Goal: Task Accomplishment & Management: Complete application form

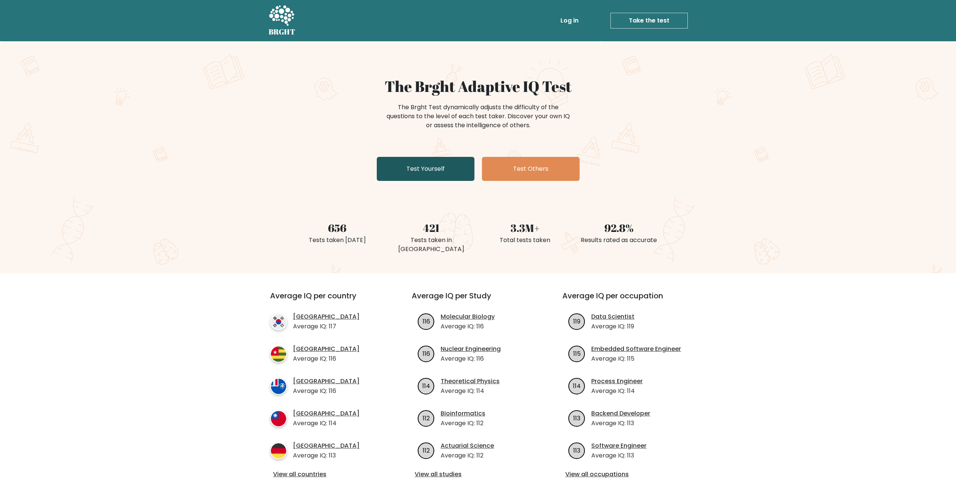
click at [450, 179] on link "Test Yourself" at bounding box center [426, 169] width 98 height 24
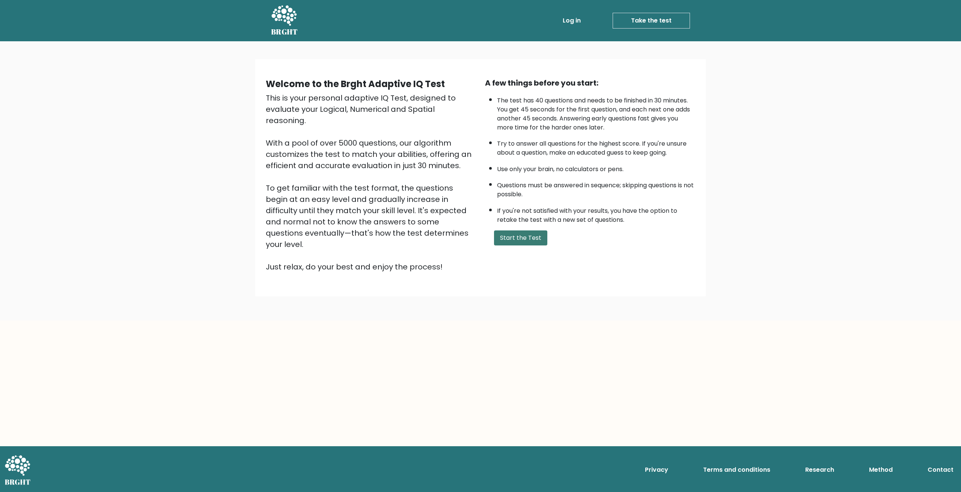
click at [529, 231] on button "Start the Test" at bounding box center [520, 238] width 53 height 15
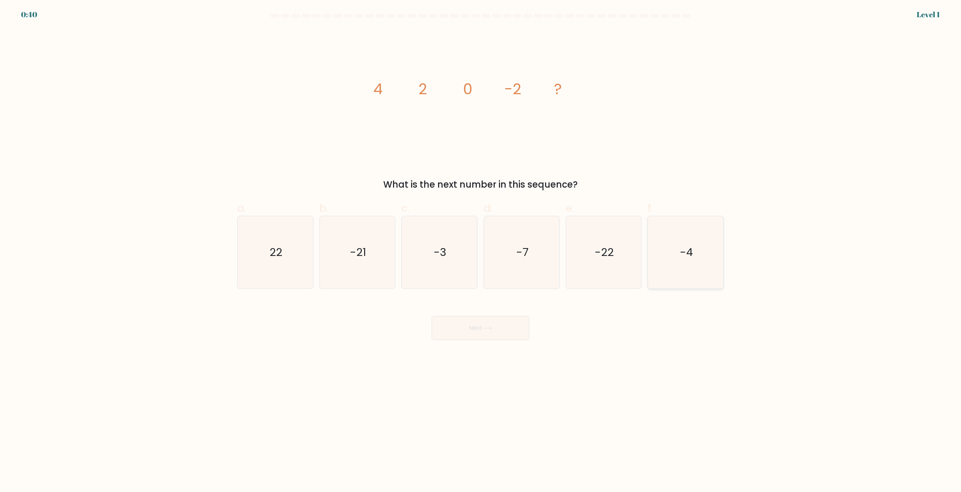
click at [694, 264] on icon "-4" at bounding box center [686, 252] width 72 height 72
click at [481, 251] on input "f. -4" at bounding box center [481, 248] width 0 height 5
radio input "true"
click at [481, 321] on button "Next" at bounding box center [481, 328] width 98 height 24
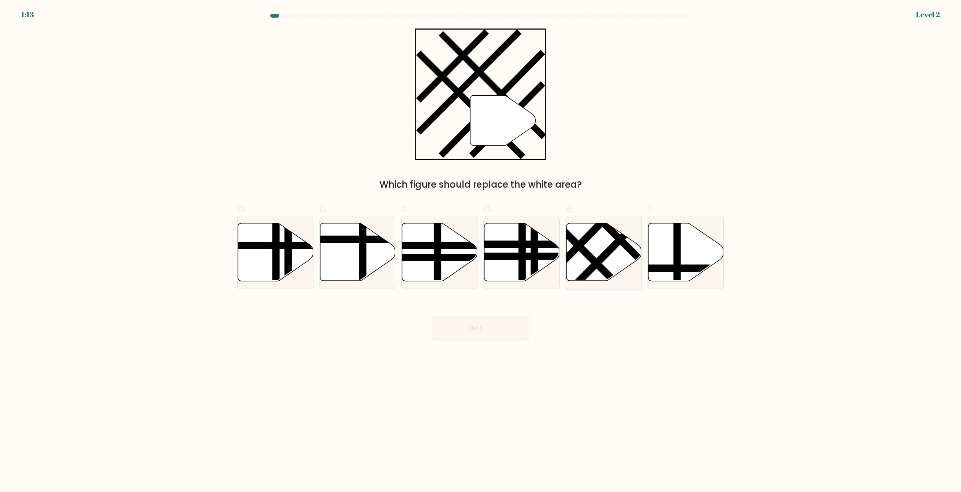
click at [598, 248] on icon at bounding box center [603, 252] width 75 height 58
click at [481, 248] on input "e." at bounding box center [481, 248] width 0 height 5
radio input "true"
click at [501, 334] on button "Next" at bounding box center [481, 328] width 98 height 24
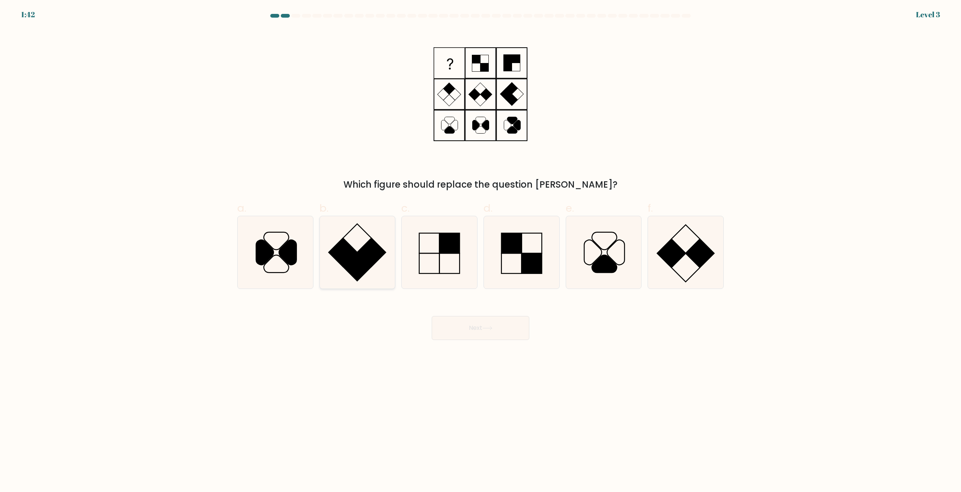
click at [355, 260] on rect at bounding box center [357, 267] width 29 height 29
click at [481, 251] on input "b." at bounding box center [481, 248] width 0 height 5
radio input "true"
click at [435, 260] on icon at bounding box center [439, 252] width 72 height 72
click at [481, 251] on input "c." at bounding box center [481, 248] width 0 height 5
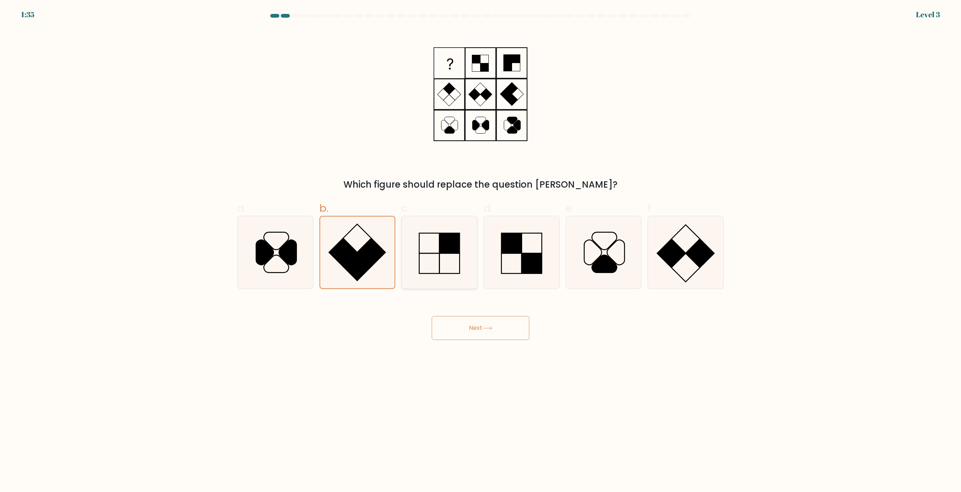
radio input "true"
click at [487, 327] on icon at bounding box center [488, 328] width 10 height 4
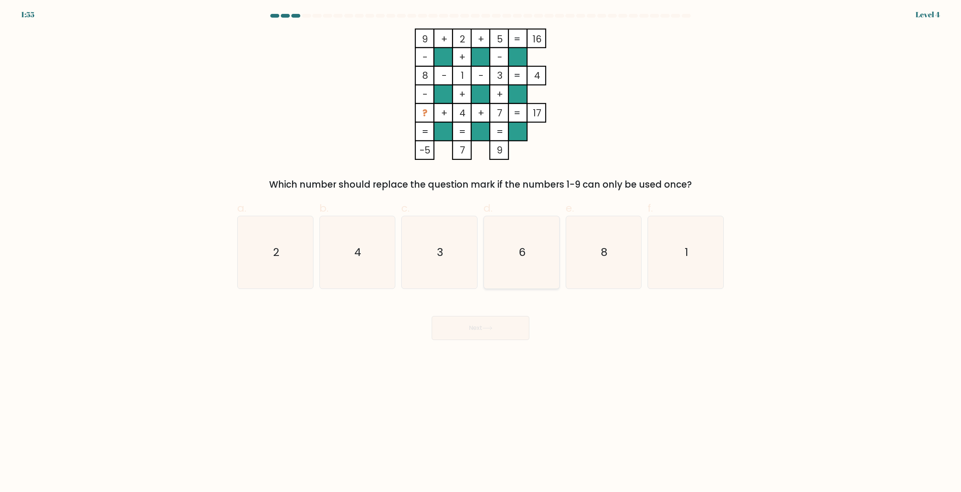
click at [507, 254] on icon "6" at bounding box center [522, 252] width 72 height 72
click at [481, 251] on input "d. 6" at bounding box center [481, 248] width 0 height 5
radio input "true"
drag, startPoint x: 503, startPoint y: 332, endPoint x: 501, endPoint y: 327, distance: 5.7
click at [502, 332] on button "Next" at bounding box center [481, 328] width 98 height 24
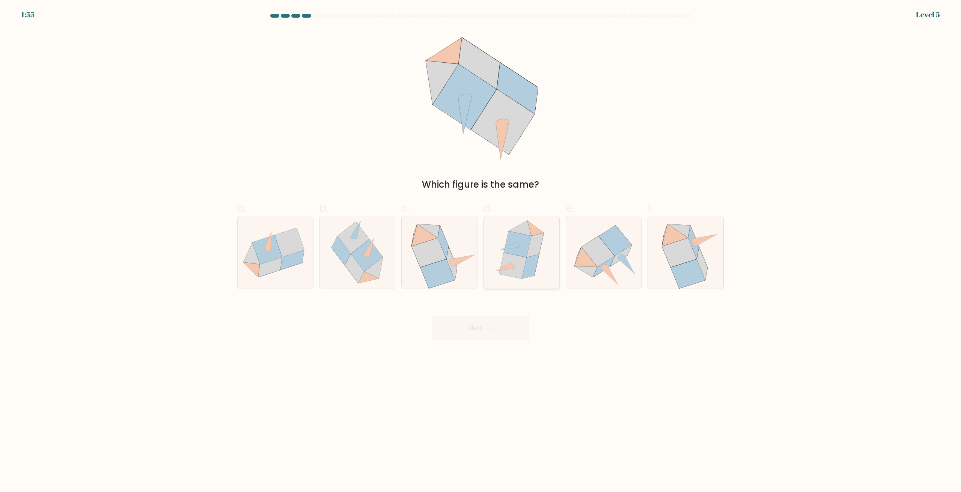
click at [529, 267] on icon at bounding box center [530, 267] width 17 height 24
click at [481, 251] on input "d." at bounding box center [481, 248] width 0 height 5
radio input "true"
click at [496, 343] on body "1:55 Level 5" at bounding box center [480, 246] width 961 height 492
click at [493, 338] on button "Next" at bounding box center [481, 328] width 98 height 24
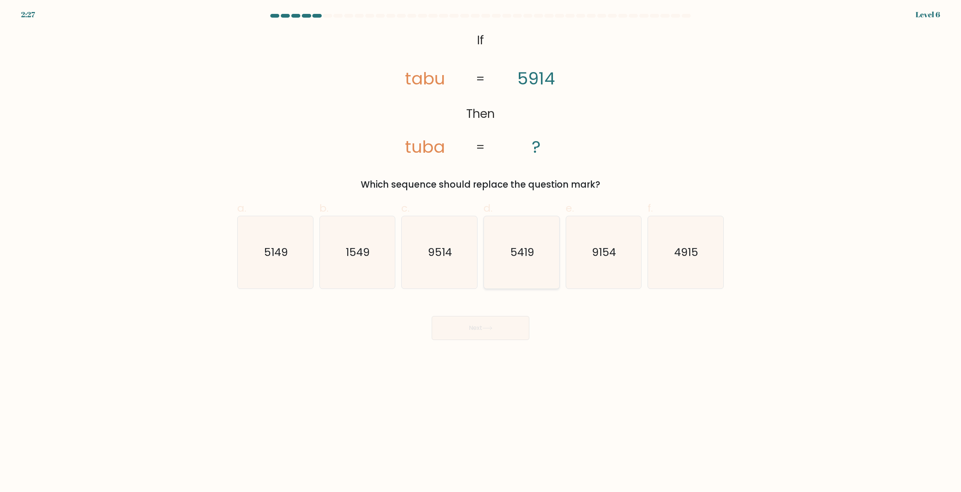
click at [518, 256] on text "5419" at bounding box center [522, 252] width 24 height 15
click at [481, 251] on input "d. 5419" at bounding box center [481, 248] width 0 height 5
radio input "true"
click at [484, 330] on button "Next" at bounding box center [481, 328] width 98 height 24
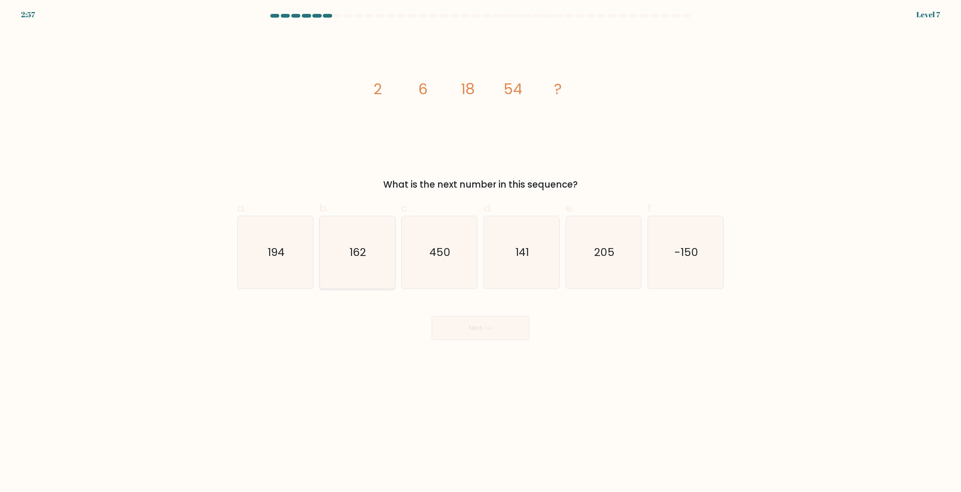
click at [364, 274] on icon "162" at bounding box center [357, 252] width 72 height 72
click at [481, 251] on input "b. 162" at bounding box center [481, 248] width 0 height 5
radio input "true"
click at [483, 336] on button "Next" at bounding box center [481, 328] width 98 height 24
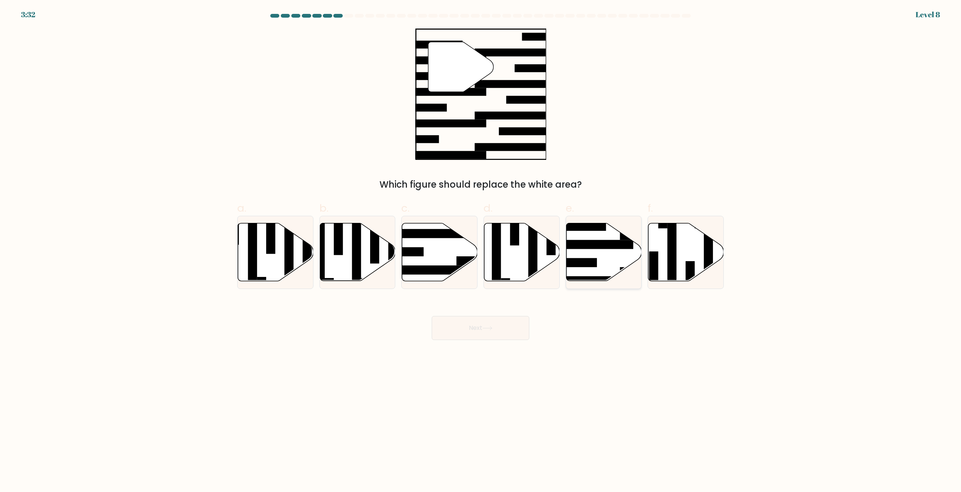
click at [624, 269] on rect at bounding box center [661, 272] width 82 height 9
click at [481, 251] on input "e." at bounding box center [481, 248] width 0 height 5
radio input "true"
click at [479, 339] on button "Next" at bounding box center [481, 328] width 98 height 24
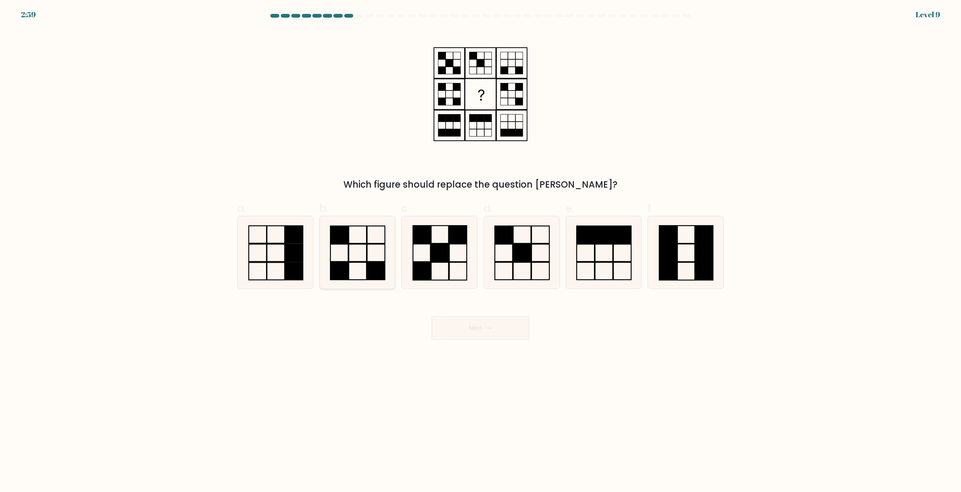
click at [355, 260] on icon at bounding box center [357, 252] width 72 height 72
click at [481, 251] on input "b." at bounding box center [481, 248] width 0 height 5
radio input "true"
drag, startPoint x: 488, startPoint y: 343, endPoint x: 484, endPoint y: 324, distance: 19.2
click at [489, 338] on body "2:59 Level 9" at bounding box center [480, 246] width 961 height 492
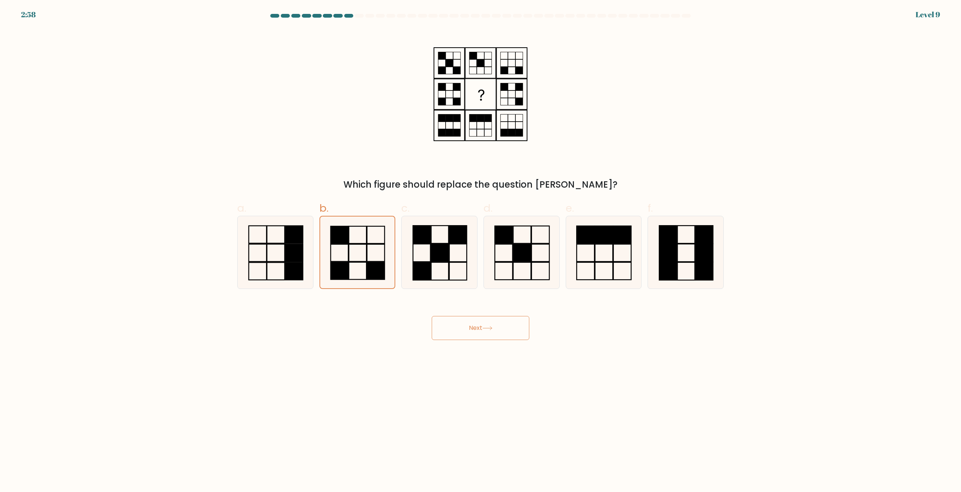
click at [484, 324] on button "Next" at bounding box center [481, 328] width 98 height 24
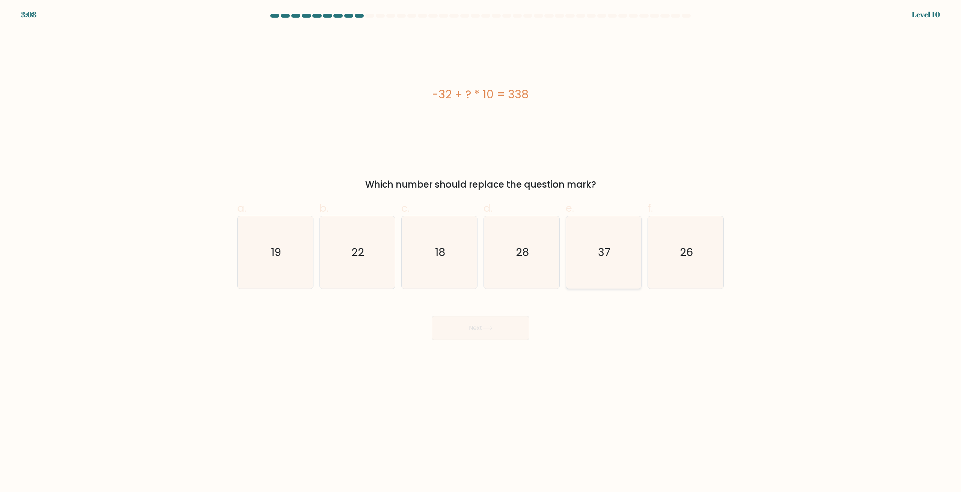
click at [620, 261] on icon "37" at bounding box center [603, 252] width 72 height 72
click at [481, 251] on input "e. 37" at bounding box center [481, 248] width 0 height 5
radio input "true"
click at [498, 329] on button "Next" at bounding box center [481, 328] width 98 height 24
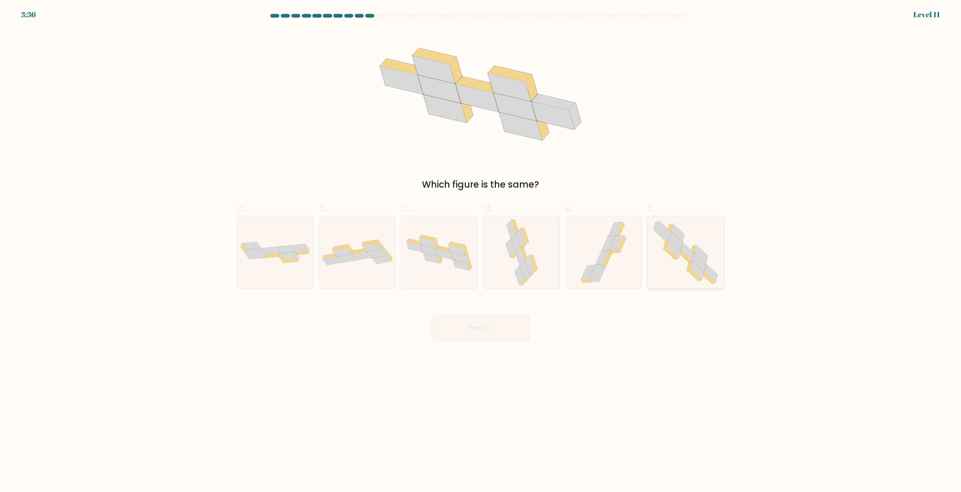
click at [681, 248] on icon at bounding box center [677, 241] width 14 height 18
click at [481, 248] on input "f." at bounding box center [481, 248] width 0 height 5
radio input "true"
click at [486, 328] on icon at bounding box center [488, 328] width 10 height 4
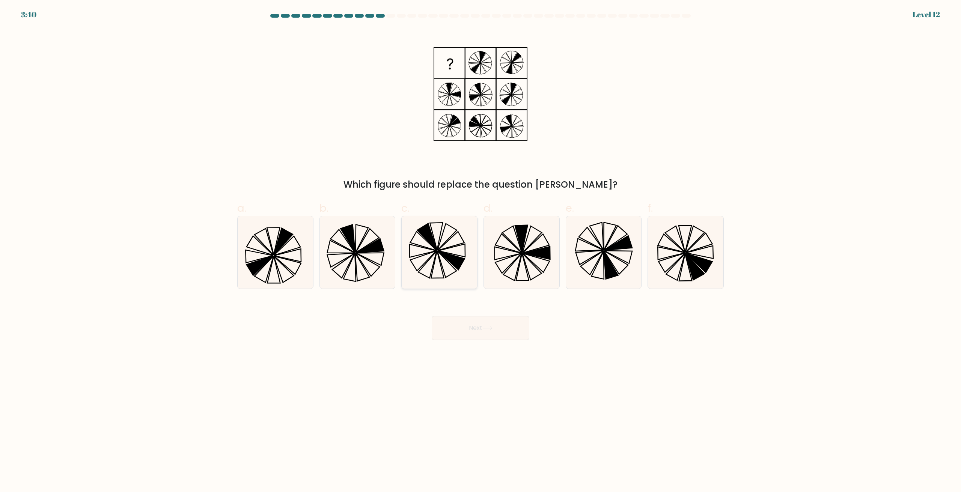
click at [441, 280] on icon at bounding box center [439, 252] width 72 height 72
click at [481, 251] on input "c." at bounding box center [481, 248] width 0 height 5
radio input "true"
click at [474, 322] on button "Next" at bounding box center [481, 328] width 98 height 24
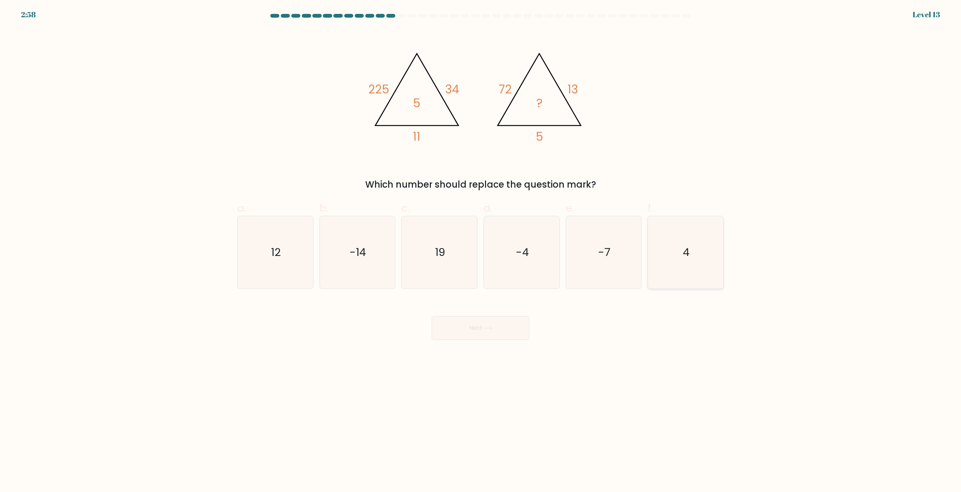
drag, startPoint x: 694, startPoint y: 274, endPoint x: 698, endPoint y: 267, distance: 8.1
click at [698, 267] on icon "4" at bounding box center [686, 252] width 72 height 72
click at [481, 251] on input "f. 4" at bounding box center [481, 248] width 0 height 5
radio input "true"
click at [504, 331] on button "Next" at bounding box center [481, 328] width 98 height 24
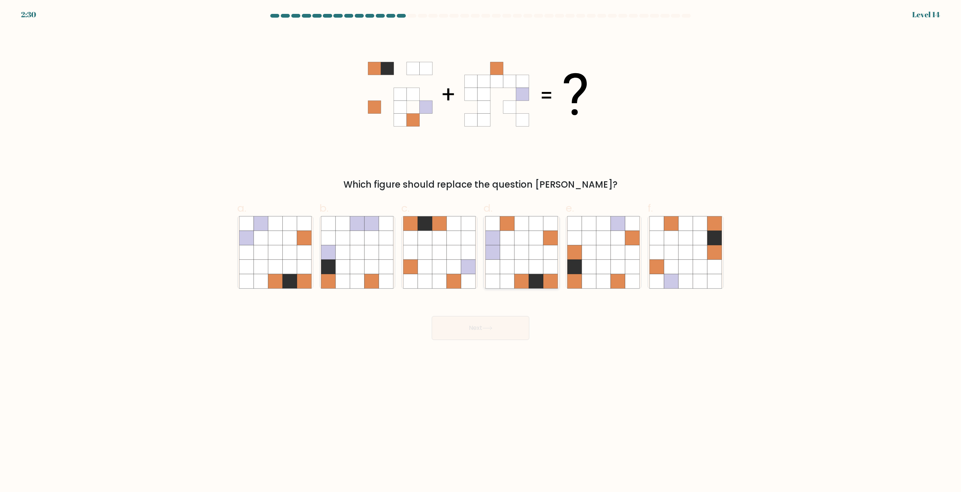
click at [521, 265] on icon at bounding box center [522, 267] width 14 height 14
click at [481, 251] on input "d." at bounding box center [481, 248] width 0 height 5
radio input "true"
click at [504, 330] on button "Next" at bounding box center [481, 328] width 98 height 24
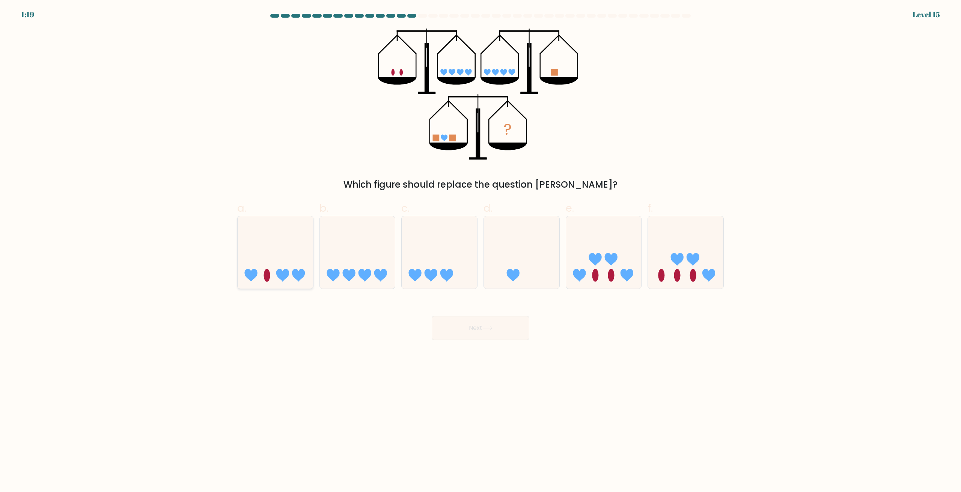
click at [291, 250] on icon at bounding box center [275, 253] width 75 height 62
click at [481, 250] on input "a." at bounding box center [481, 248] width 0 height 5
radio input "true"
click at [480, 334] on button "Next" at bounding box center [481, 328] width 98 height 24
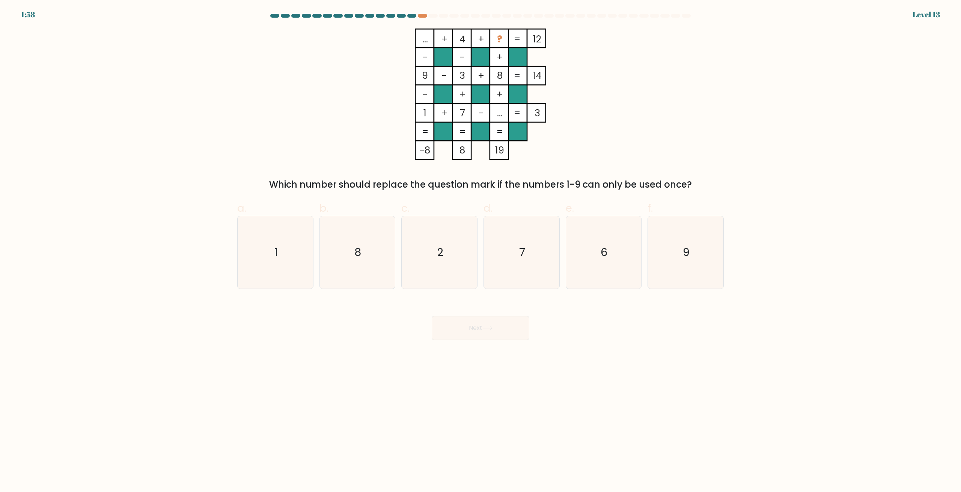
click at [466, 341] on body "1:58 Level 13" at bounding box center [480, 246] width 961 height 492
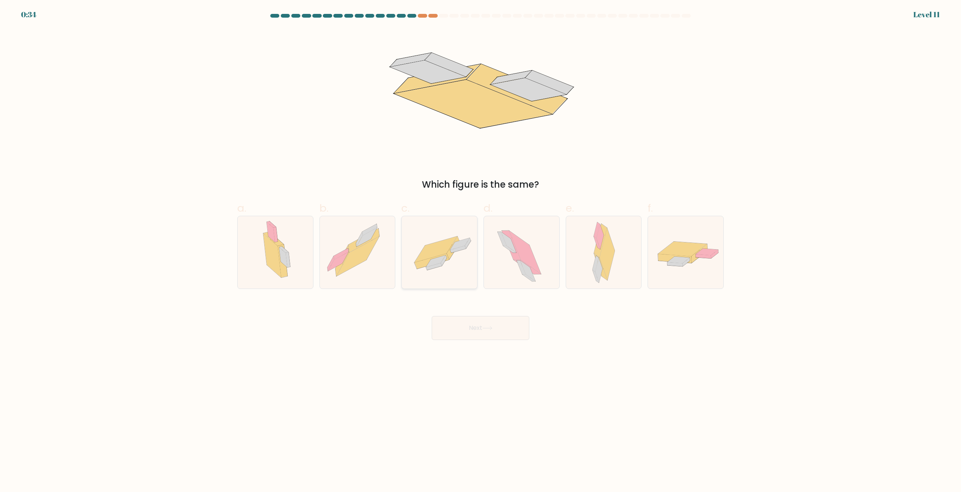
click at [419, 254] on icon at bounding box center [439, 253] width 75 height 52
click at [481, 251] on input "c." at bounding box center [481, 248] width 0 height 5
radio input "true"
click at [492, 333] on button "Next" at bounding box center [481, 328] width 98 height 24
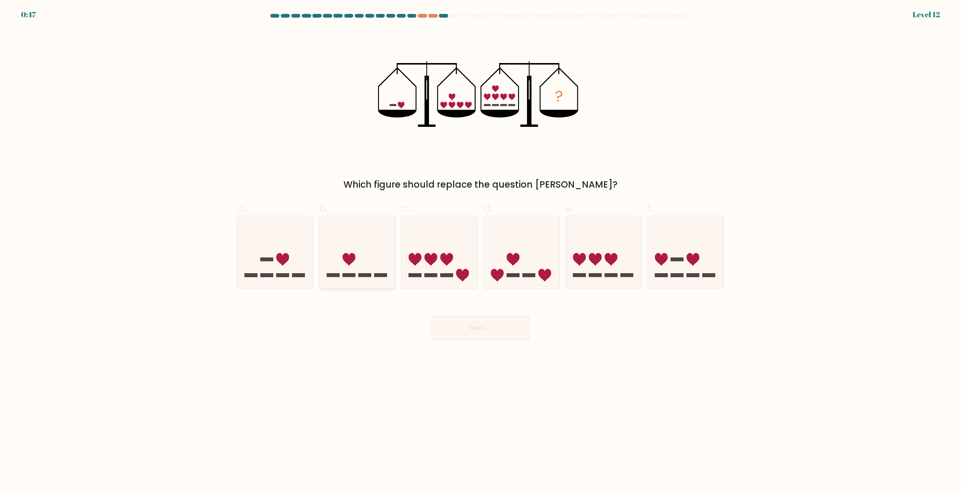
drag, startPoint x: 284, startPoint y: 248, endPoint x: 361, endPoint y: 278, distance: 83.3
click at [285, 249] on icon at bounding box center [275, 253] width 75 height 62
click at [481, 249] on input "a." at bounding box center [481, 248] width 0 height 5
radio input "true"
click at [509, 320] on button "Next" at bounding box center [481, 328] width 98 height 24
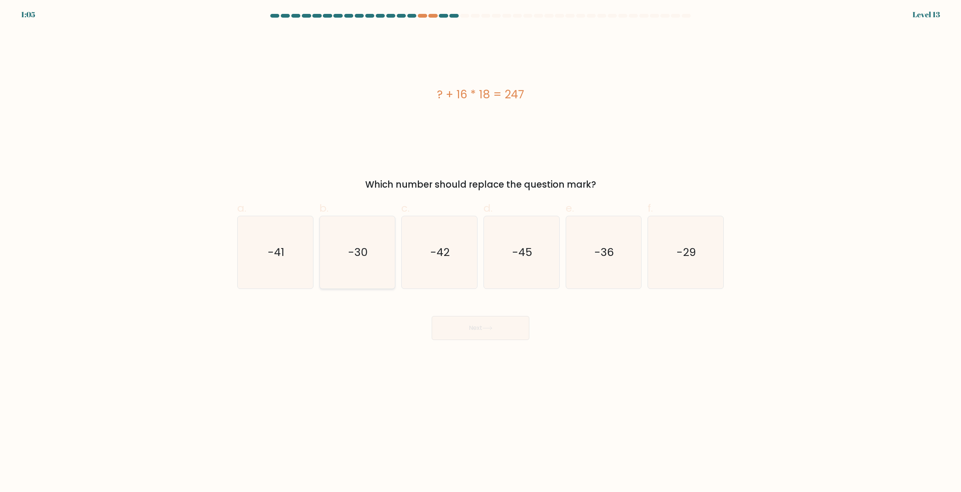
drag, startPoint x: 289, startPoint y: 236, endPoint x: 321, endPoint y: 274, distance: 49.6
click at [289, 237] on icon "-41" at bounding box center [275, 252] width 72 height 72
click at [481, 246] on input "a. -41" at bounding box center [481, 248] width 0 height 5
radio input "true"
click at [493, 336] on button "Next" at bounding box center [481, 328] width 98 height 24
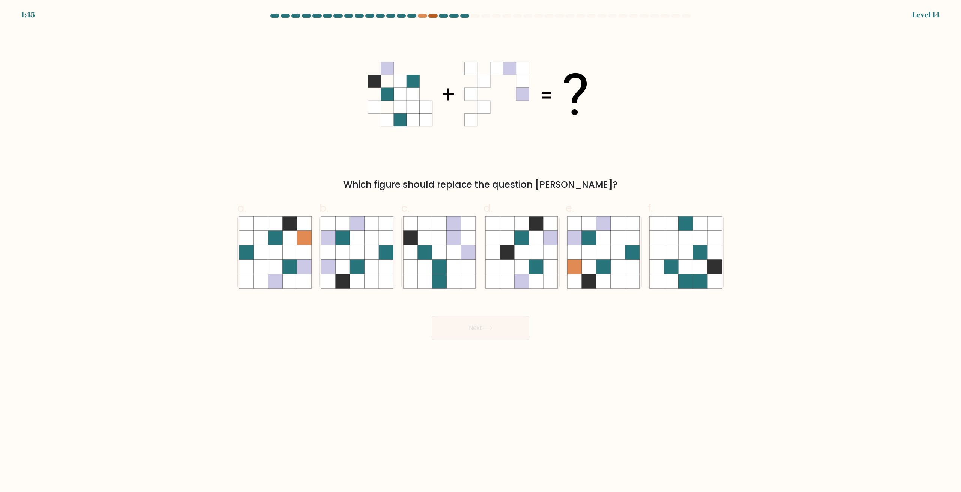
click at [433, 16] on div at bounding box center [433, 16] width 9 height 4
click at [421, 16] on div at bounding box center [422, 16] width 9 height 4
click at [431, 15] on div at bounding box center [433, 16] width 9 height 4
drag, startPoint x: 343, startPoint y: 262, endPoint x: 353, endPoint y: 264, distance: 10.3
click at [345, 262] on icon at bounding box center [343, 267] width 14 height 14
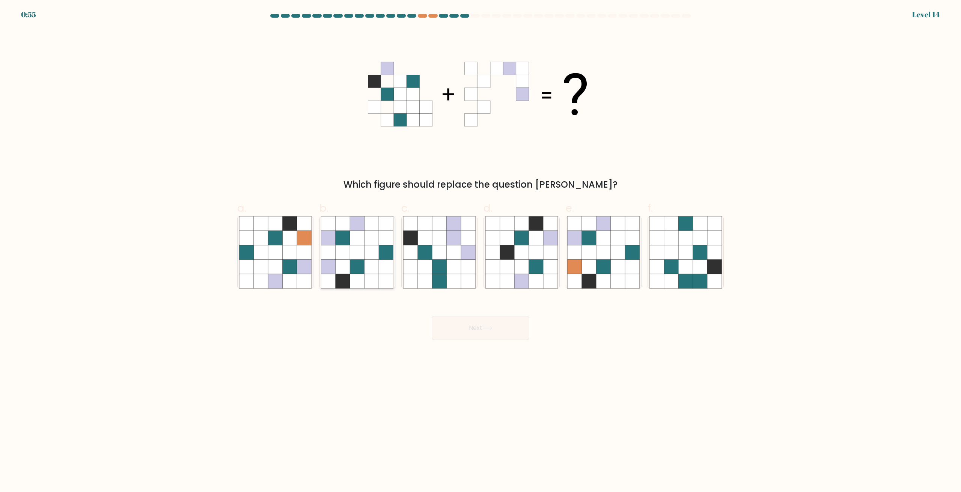
click at [481, 251] on input "b." at bounding box center [481, 248] width 0 height 5
radio input "true"
click at [484, 318] on button "Next" at bounding box center [481, 328] width 98 height 24
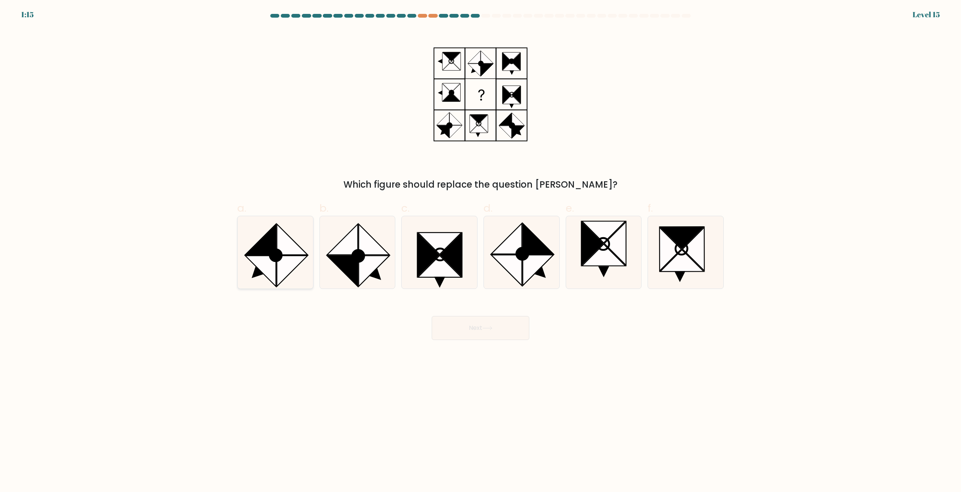
click at [252, 248] on icon at bounding box center [275, 252] width 72 height 72
click at [481, 248] on input "a." at bounding box center [481, 248] width 0 height 5
radio input "true"
click at [472, 328] on button "Next" at bounding box center [481, 328] width 98 height 24
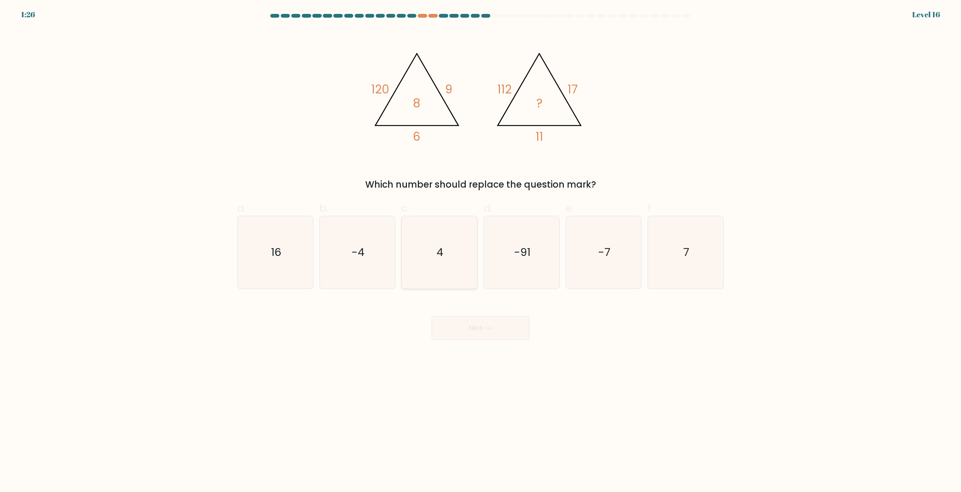
click at [421, 274] on icon "4" at bounding box center [439, 252] width 72 height 72
click at [481, 251] on input "c. 4" at bounding box center [481, 248] width 0 height 5
radio input "true"
click at [466, 325] on button "Next" at bounding box center [481, 328] width 98 height 24
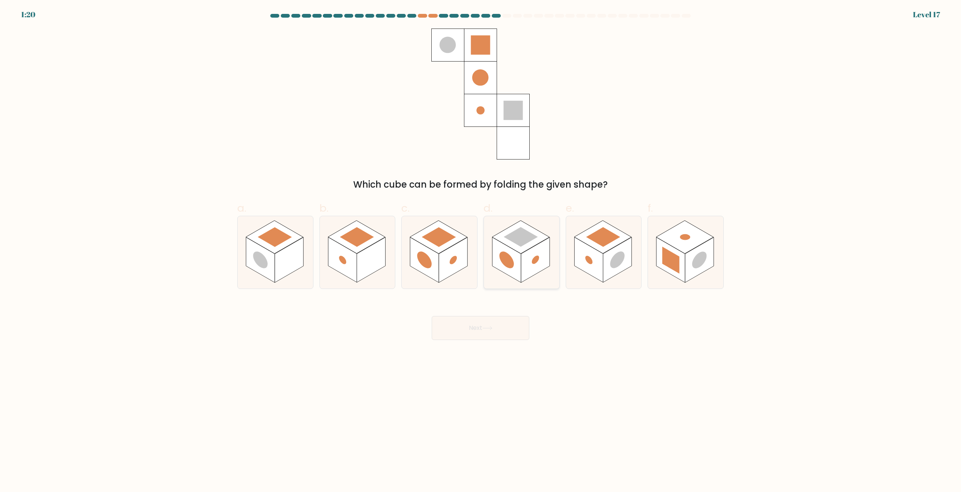
click at [530, 272] on rect at bounding box center [535, 260] width 29 height 45
click at [481, 251] on input "d." at bounding box center [481, 248] width 0 height 5
radio input "true"
click at [495, 344] on body "1:20 Level 17" at bounding box center [480, 246] width 961 height 492
click at [494, 333] on button "Next" at bounding box center [481, 328] width 98 height 24
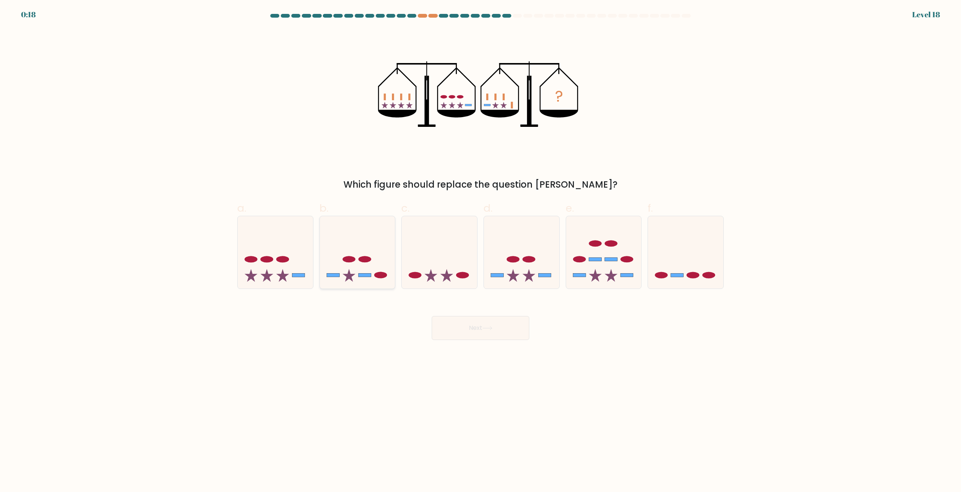
click at [354, 270] on icon at bounding box center [357, 253] width 75 height 62
click at [481, 251] on input "b." at bounding box center [481, 248] width 0 height 5
radio input "true"
drag, startPoint x: 446, startPoint y: 323, endPoint x: 451, endPoint y: 327, distance: 6.2
click at [447, 324] on button "Next" at bounding box center [481, 328] width 98 height 24
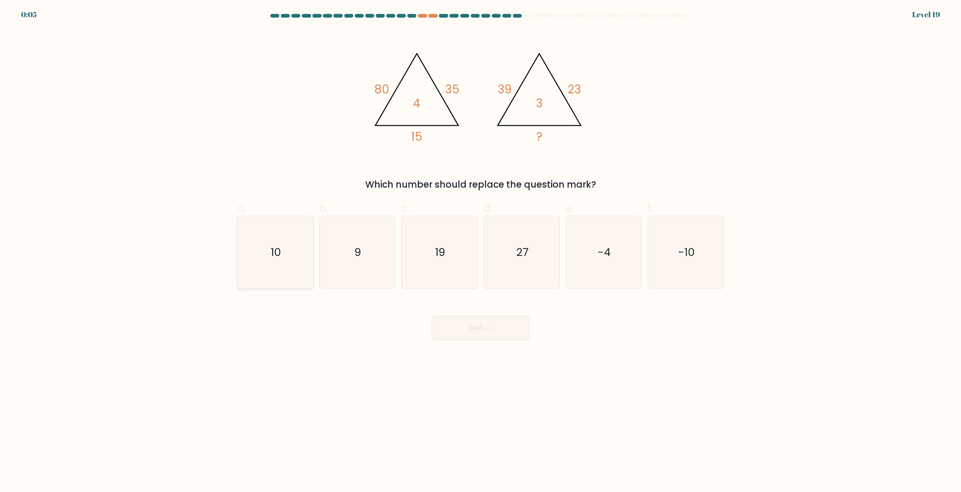
click at [276, 252] on text "10" at bounding box center [276, 252] width 11 height 15
click at [481, 251] on input "a. 10" at bounding box center [481, 248] width 0 height 5
radio input "true"
click at [486, 324] on button "Next" at bounding box center [481, 328] width 98 height 24
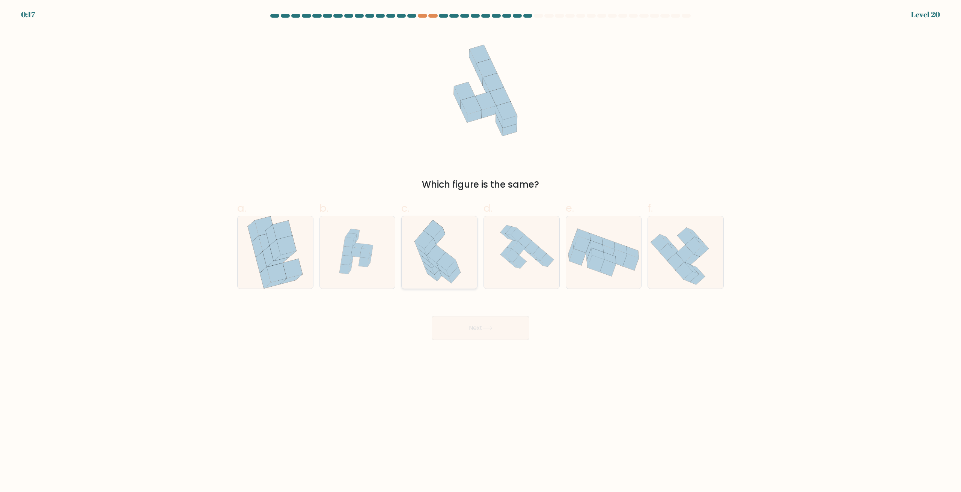
drag, startPoint x: 470, startPoint y: 287, endPoint x: 465, endPoint y: 282, distance: 6.6
click at [469, 285] on icon at bounding box center [439, 252] width 73 height 72
click at [481, 251] on input "c." at bounding box center [481, 248] width 0 height 5
radio input "true"
click at [467, 321] on button "Next" at bounding box center [481, 328] width 98 height 24
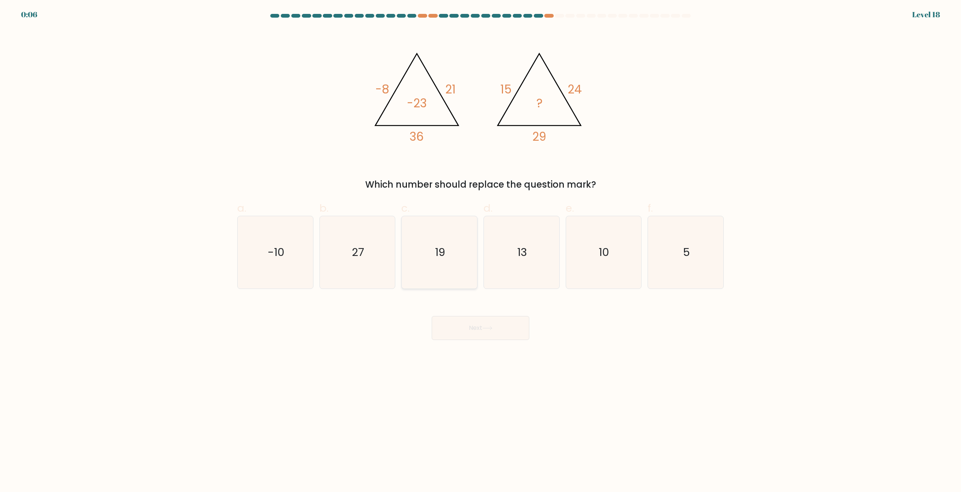
click at [440, 267] on icon "19" at bounding box center [439, 252] width 72 height 72
click at [481, 251] on input "c. 19" at bounding box center [481, 248] width 0 height 5
radio input "true"
drag, startPoint x: 476, startPoint y: 316, endPoint x: 480, endPoint y: 322, distance: 6.9
click at [477, 317] on button "Next" at bounding box center [481, 328] width 98 height 24
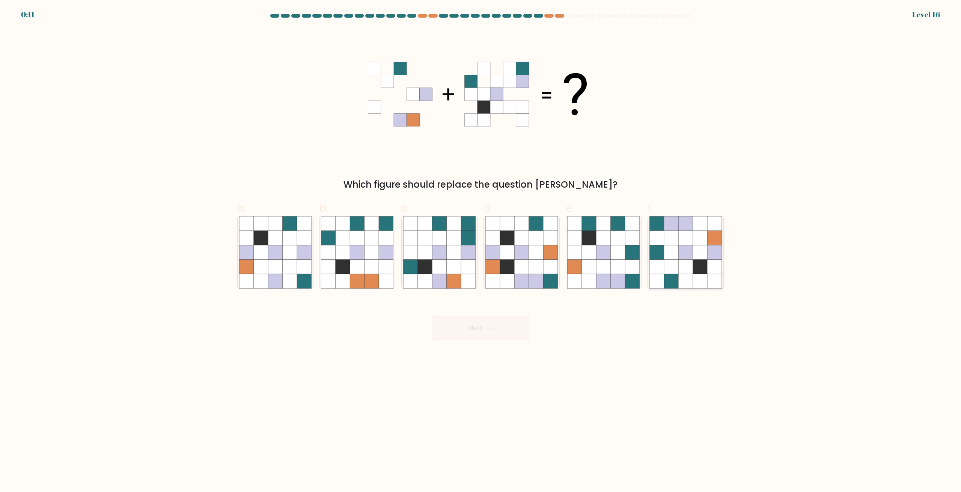
click at [681, 255] on icon at bounding box center [686, 253] width 14 height 14
click at [481, 251] on input "f." at bounding box center [481, 248] width 0 height 5
radio input "true"
click at [486, 328] on icon at bounding box center [488, 328] width 10 height 4
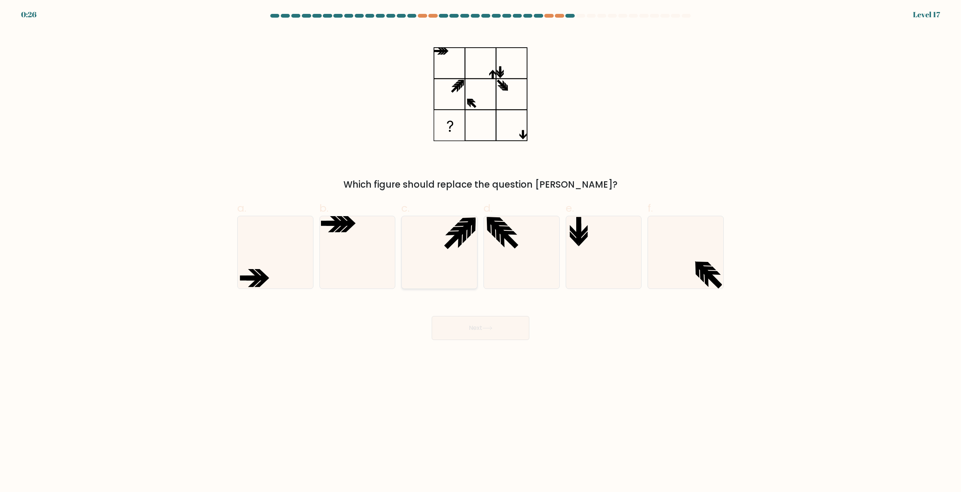
click at [455, 244] on icon at bounding box center [439, 252] width 72 height 72
click at [481, 246] on input "c." at bounding box center [481, 248] width 0 height 5
radio input "true"
click at [472, 318] on button "Next" at bounding box center [481, 328] width 98 height 24
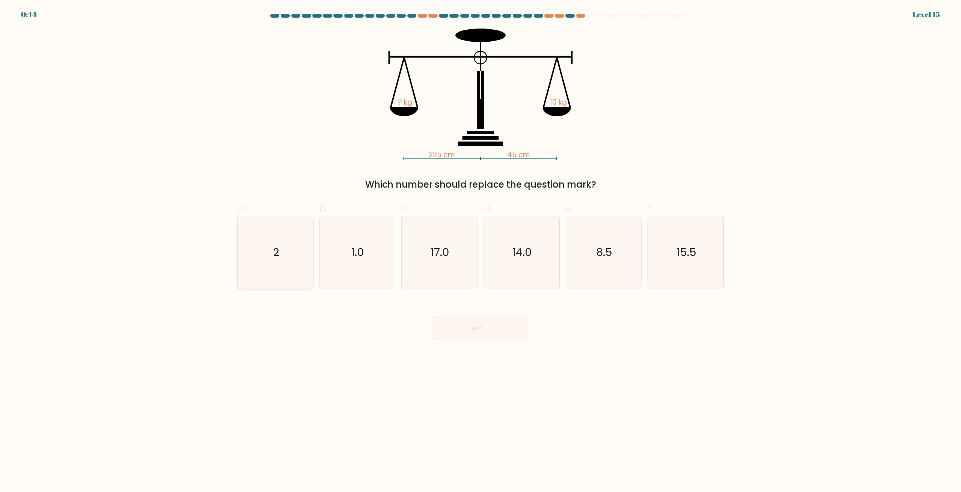
drag, startPoint x: 293, startPoint y: 257, endPoint x: 301, endPoint y: 258, distance: 8.7
click at [300, 258] on icon "2" at bounding box center [275, 252] width 72 height 72
click at [481, 251] on input "a. 2" at bounding box center [481, 248] width 0 height 5
radio input "true"
click at [469, 334] on button "Next" at bounding box center [481, 328] width 98 height 24
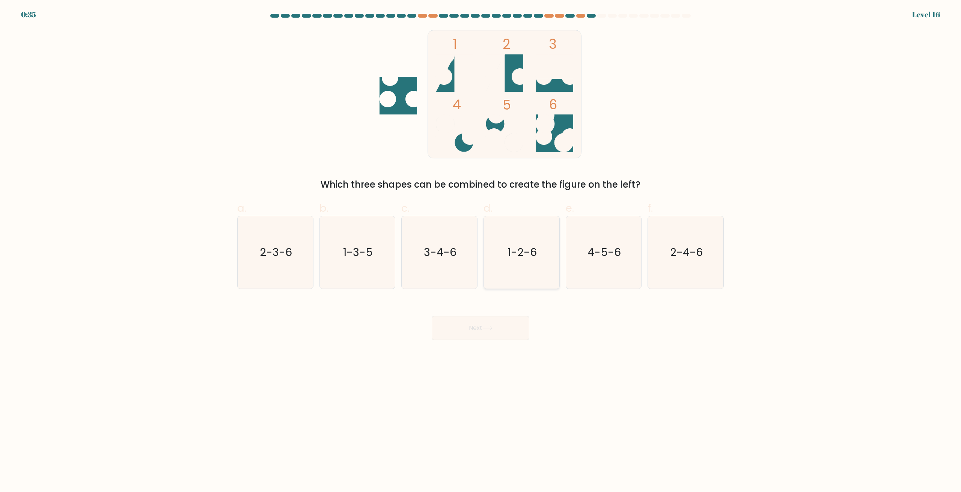
click at [521, 226] on icon "1-2-6" at bounding box center [522, 252] width 72 height 72
click at [481, 246] on input "d. 1-2-6" at bounding box center [481, 248] width 0 height 5
radio input "true"
click at [503, 331] on button "Next" at bounding box center [481, 328] width 98 height 24
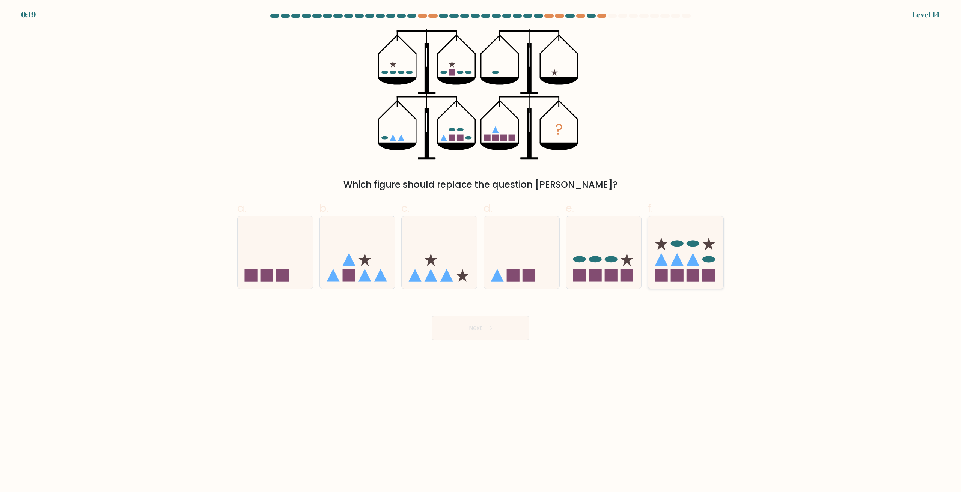
click at [684, 257] on icon at bounding box center [685, 253] width 75 height 62
click at [481, 251] on input "f." at bounding box center [481, 248] width 0 height 5
radio input "true"
click at [490, 325] on button "Next" at bounding box center [481, 328] width 98 height 24
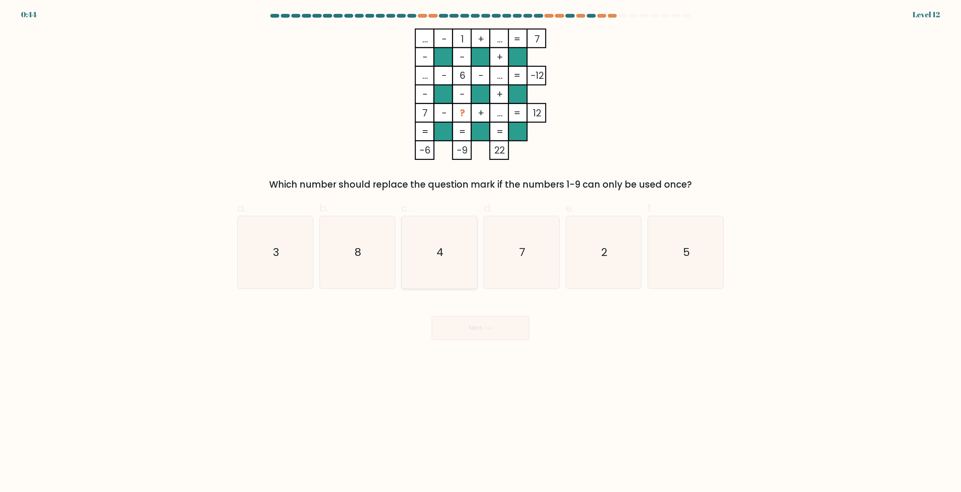
click at [441, 243] on icon "4" at bounding box center [439, 252] width 72 height 72
click at [481, 246] on input "c. 4" at bounding box center [481, 248] width 0 height 5
radio input "true"
click at [497, 320] on button "Next" at bounding box center [481, 328] width 98 height 24
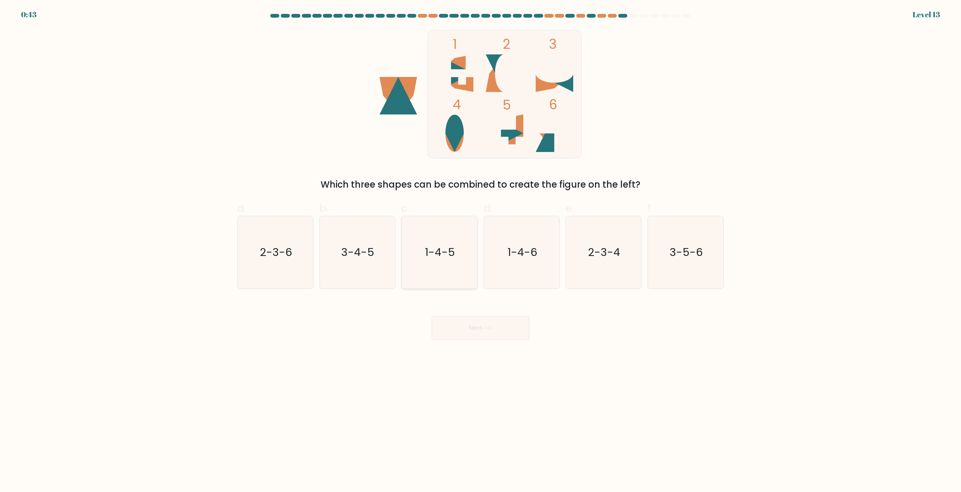
drag, startPoint x: 431, startPoint y: 255, endPoint x: 476, endPoint y: 306, distance: 68.6
click at [431, 256] on text "1-4-5" at bounding box center [441, 252] width 30 height 15
click at [481, 251] on input "c. 1-4-5" at bounding box center [481, 248] width 0 height 5
radio input "true"
drag, startPoint x: 480, startPoint y: 314, endPoint x: 481, endPoint y: 318, distance: 4.6
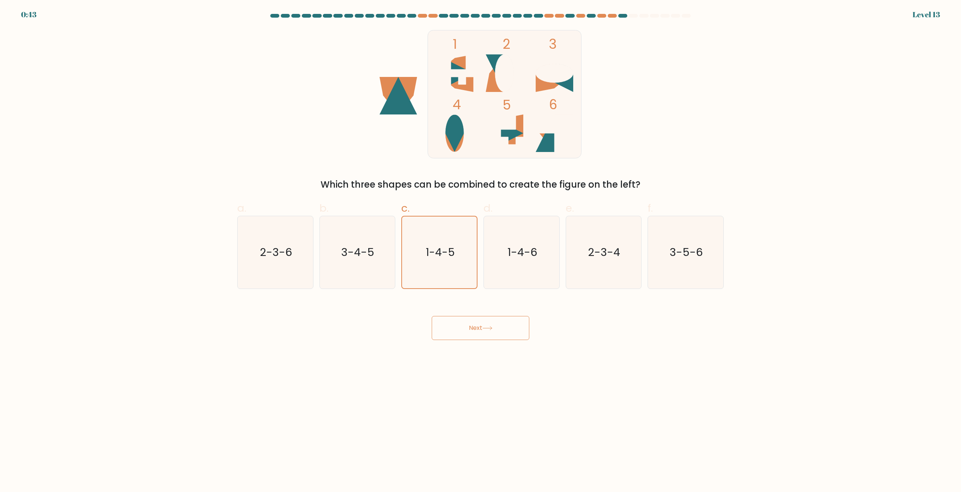
click at [480, 317] on div "Next" at bounding box center [481, 319] width 496 height 42
drag, startPoint x: 481, startPoint y: 320, endPoint x: 487, endPoint y: 319, distance: 5.7
click at [482, 320] on button "Next" at bounding box center [481, 328] width 98 height 24
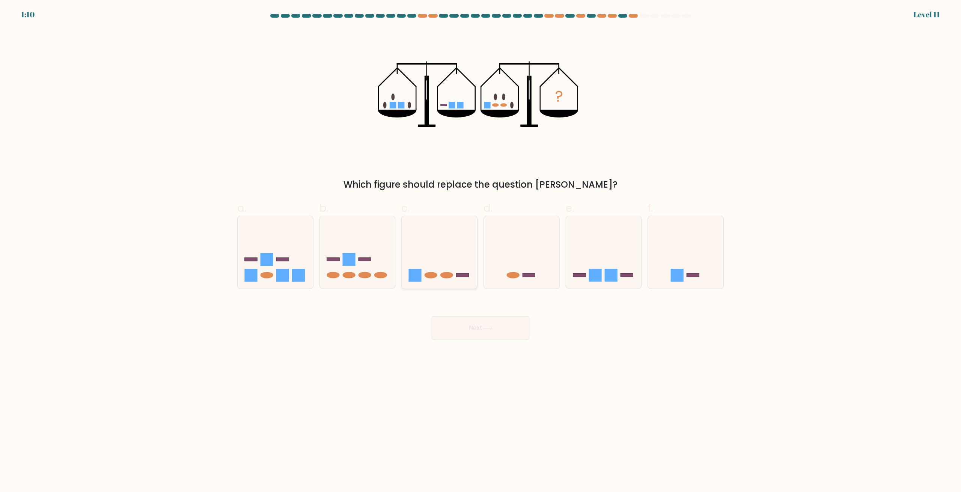
click at [455, 274] on icon at bounding box center [439, 253] width 75 height 62
click at [481, 251] on input "c." at bounding box center [481, 248] width 0 height 5
radio input "true"
click at [478, 329] on button "Next" at bounding box center [481, 328] width 98 height 24
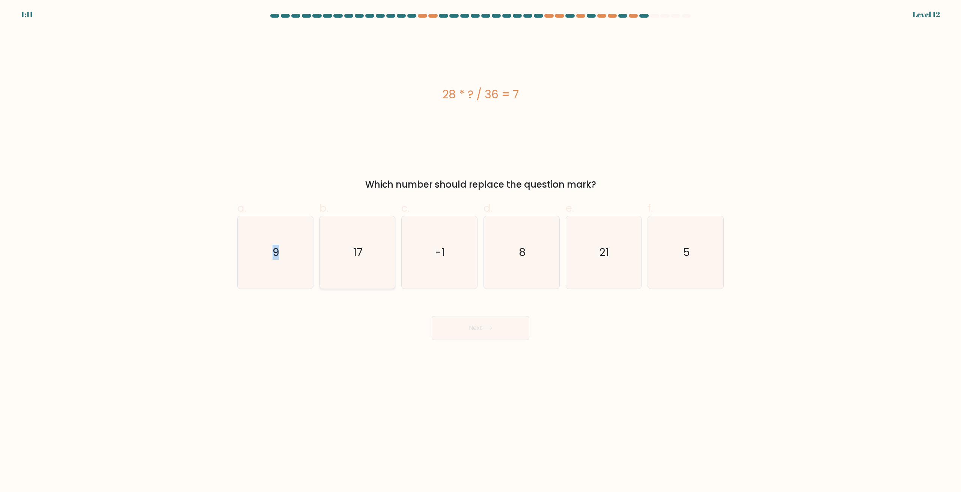
drag, startPoint x: 276, startPoint y: 256, endPoint x: 343, endPoint y: 284, distance: 72.9
click at [287, 255] on icon "9" at bounding box center [275, 252] width 72 height 72
click at [451, 324] on button "Next" at bounding box center [481, 328] width 98 height 24
click at [300, 267] on icon "9" at bounding box center [275, 252] width 72 height 72
click at [481, 251] on input "a. 9" at bounding box center [481, 248] width 0 height 5
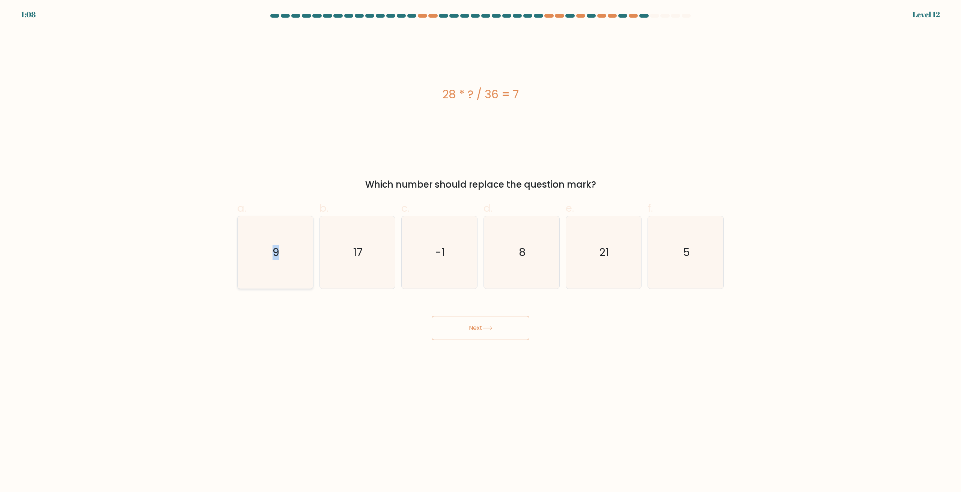
radio input "true"
click at [448, 332] on button "Next" at bounding box center [481, 328] width 98 height 24
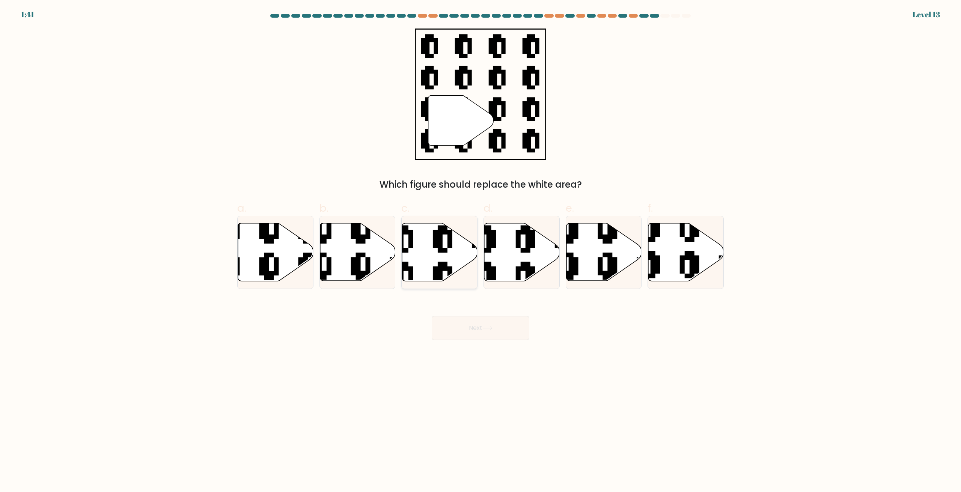
click at [438, 243] on icon at bounding box center [462, 221] width 137 height 137
click at [481, 246] on input "c." at bounding box center [481, 248] width 0 height 5
radio input "true"
click at [477, 326] on button "Next" at bounding box center [481, 328] width 98 height 24
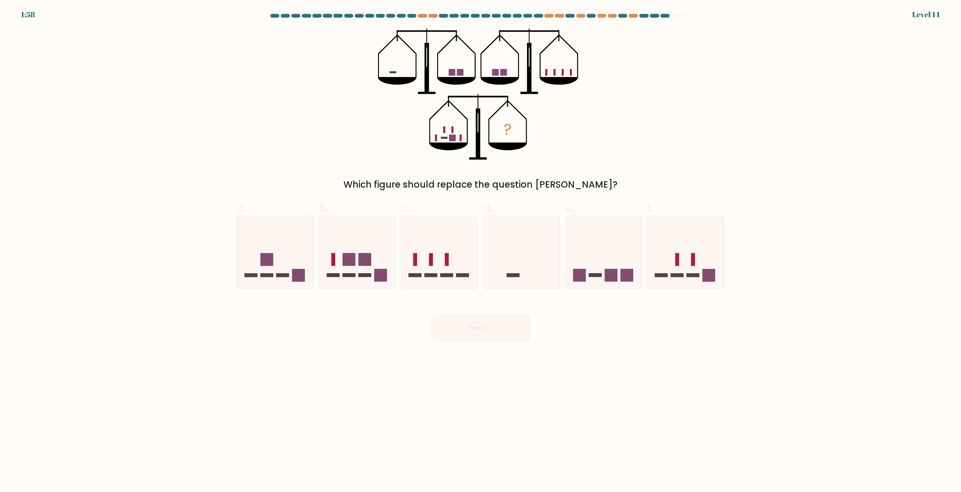
click at [602, 296] on form at bounding box center [480, 177] width 961 height 326
click at [603, 273] on icon at bounding box center [603, 253] width 75 height 62
click at [481, 251] on input "e." at bounding box center [481, 248] width 0 height 5
radio input "true"
click at [521, 334] on button "Next" at bounding box center [481, 328] width 98 height 24
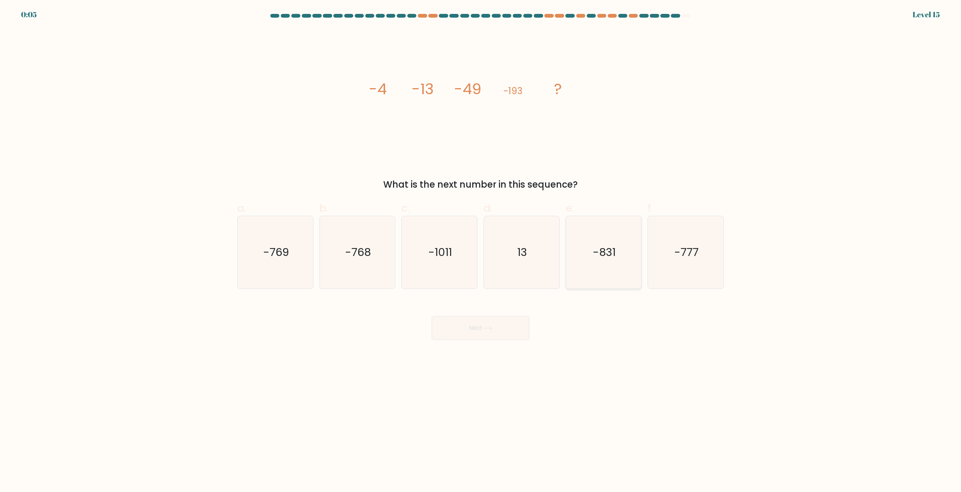
click at [616, 252] on text "-831" at bounding box center [604, 252] width 23 height 15
click at [481, 251] on input "e. -831" at bounding box center [481, 248] width 0 height 5
radio input "true"
click at [509, 332] on button "Next" at bounding box center [481, 328] width 98 height 24
click at [495, 331] on button "Next" at bounding box center [481, 328] width 98 height 24
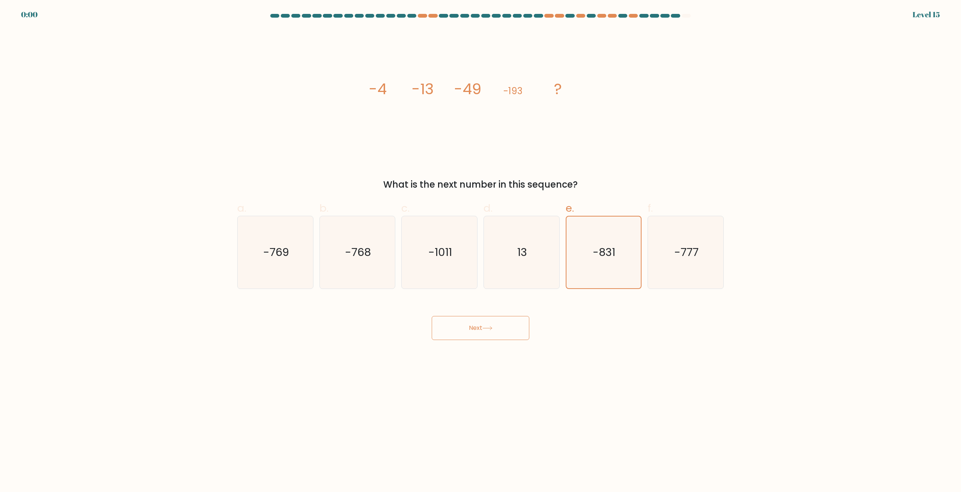
click at [476, 332] on button "Next" at bounding box center [481, 328] width 98 height 24
